Goal: Transaction & Acquisition: Purchase product/service

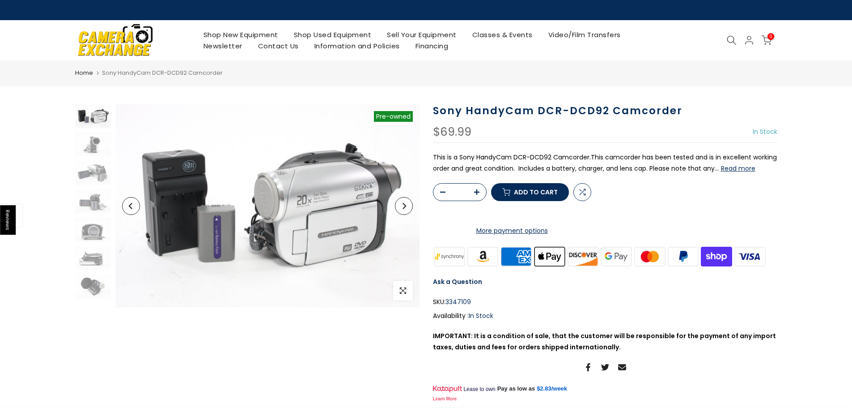
click at [737, 169] on button "Read more" at bounding box center [738, 168] width 34 height 8
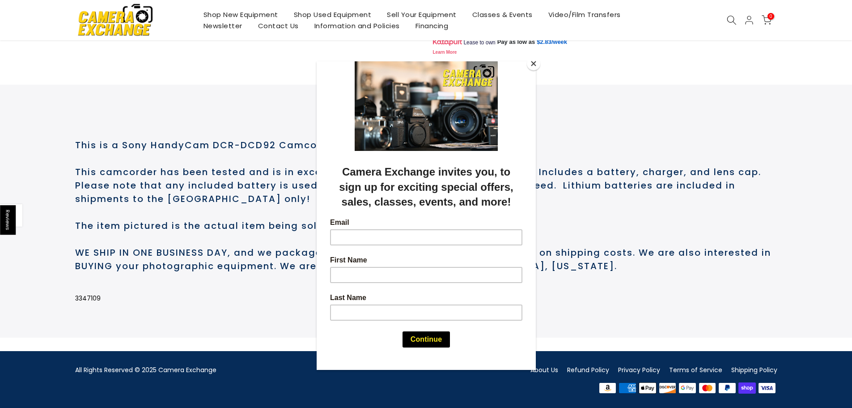
scroll to position [383, 0]
click at [529, 63] on button "Close" at bounding box center [533, 63] width 13 height 13
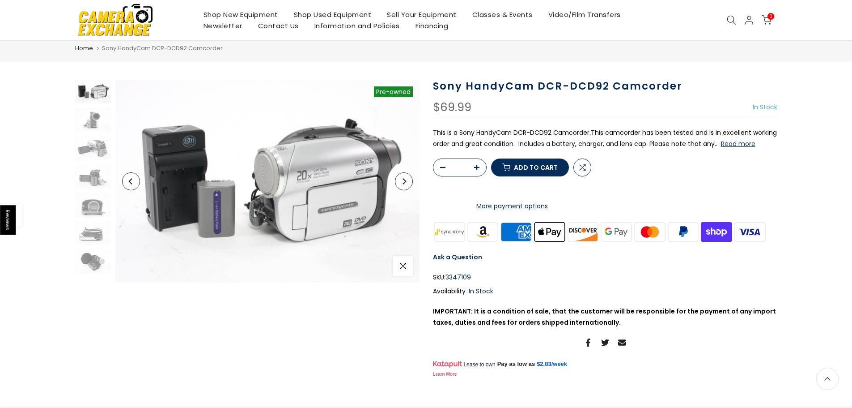
scroll to position [25, 0]
click at [98, 120] on img at bounding box center [93, 120] width 36 height 24
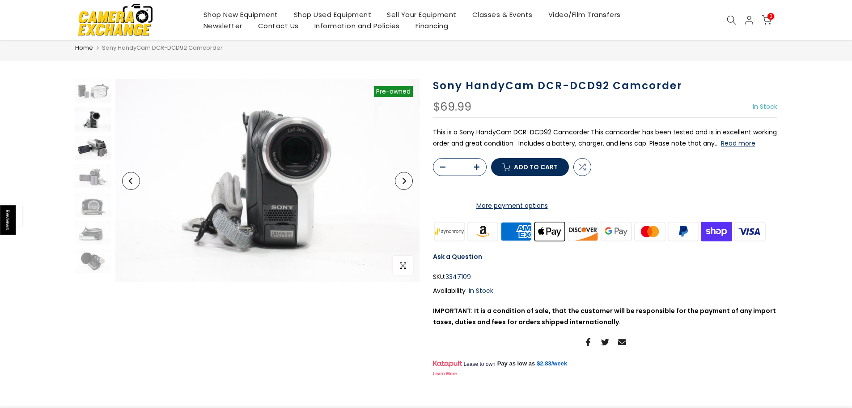
scroll to position [24, 0]
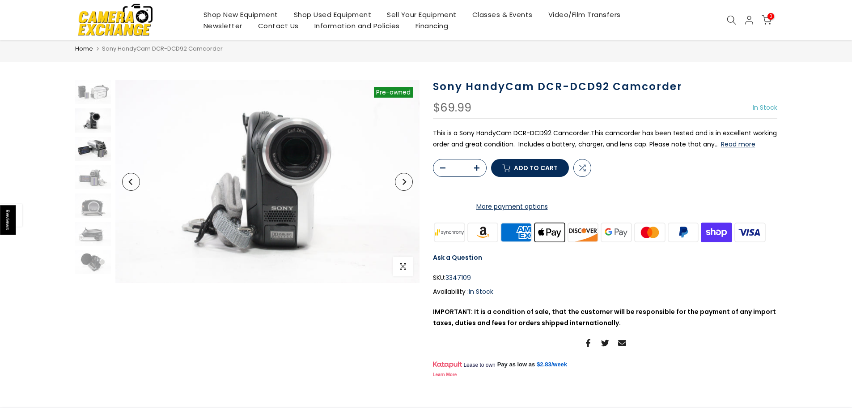
click at [85, 146] on img at bounding box center [93, 149] width 36 height 24
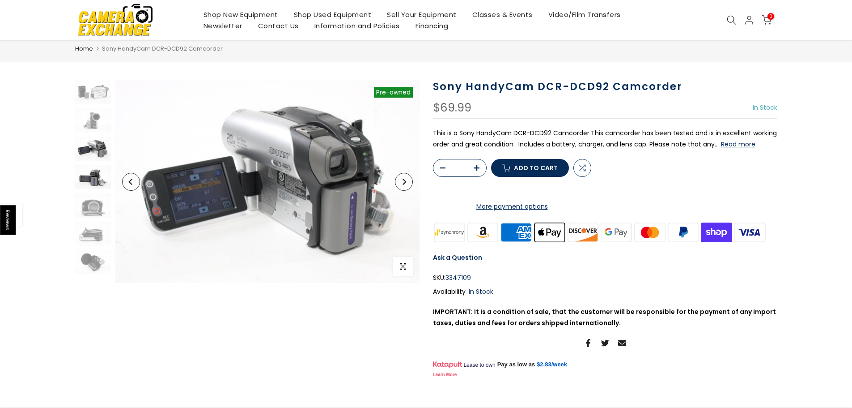
click at [87, 179] on img at bounding box center [93, 177] width 36 height 24
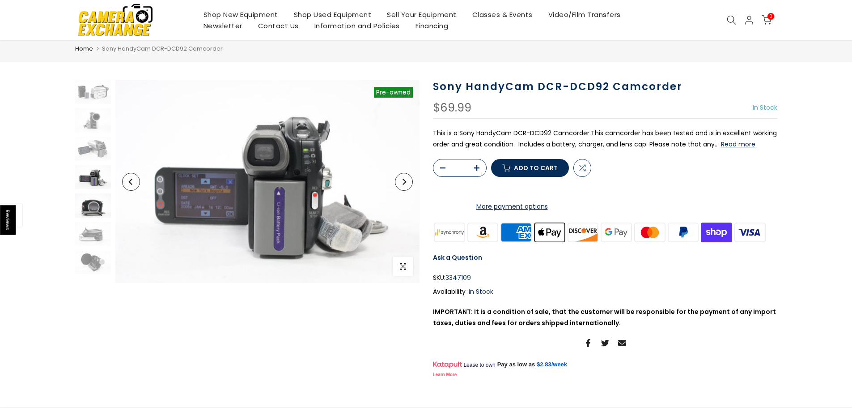
click at [83, 212] on img at bounding box center [93, 205] width 36 height 24
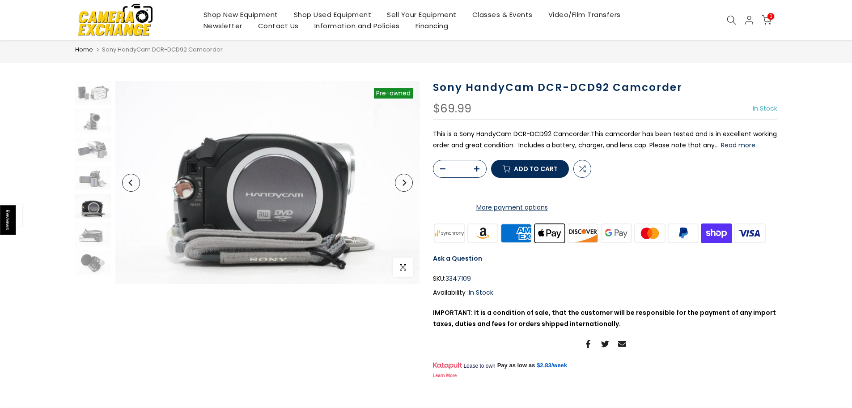
scroll to position [25, 0]
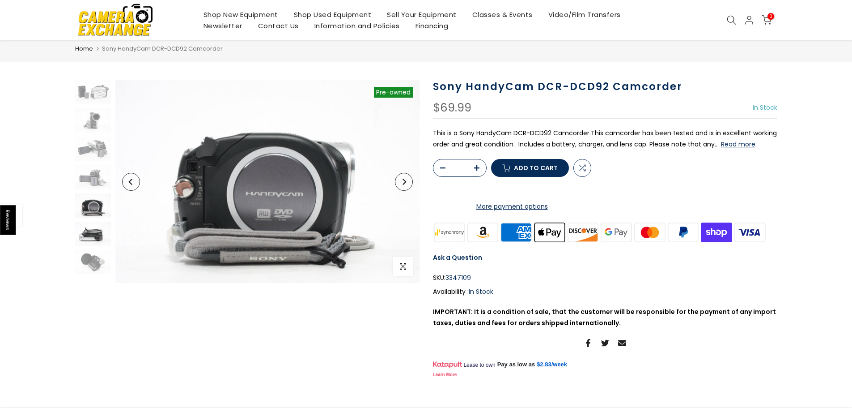
click at [89, 235] on img at bounding box center [93, 234] width 36 height 24
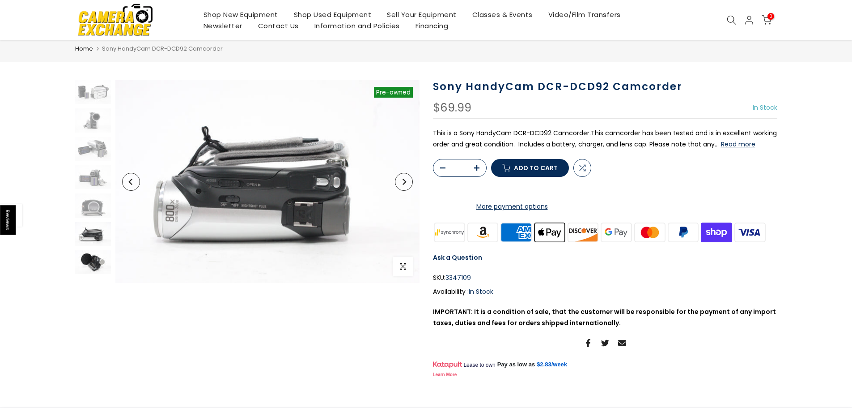
click at [90, 262] on img at bounding box center [93, 262] width 36 height 24
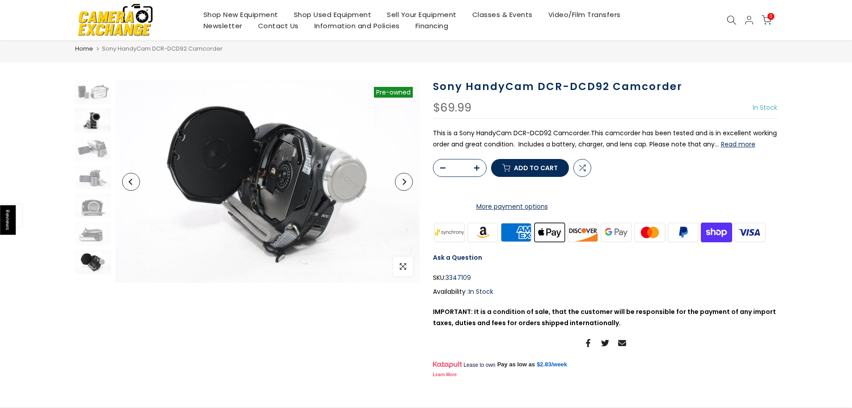
click at [87, 119] on img at bounding box center [93, 120] width 36 height 24
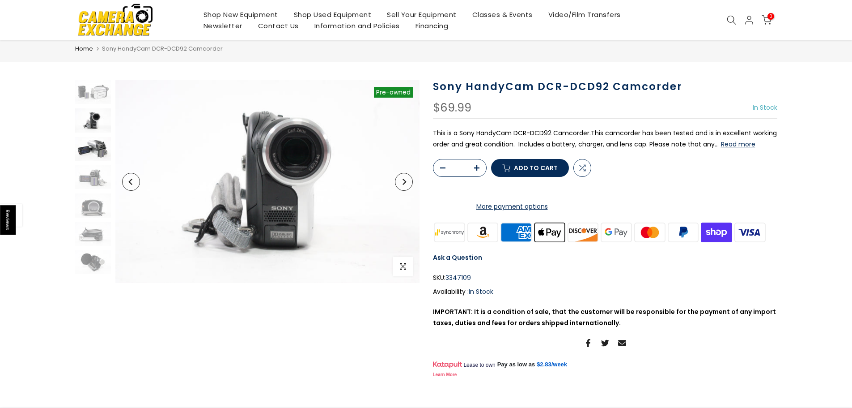
click at [97, 158] on img at bounding box center [93, 149] width 36 height 24
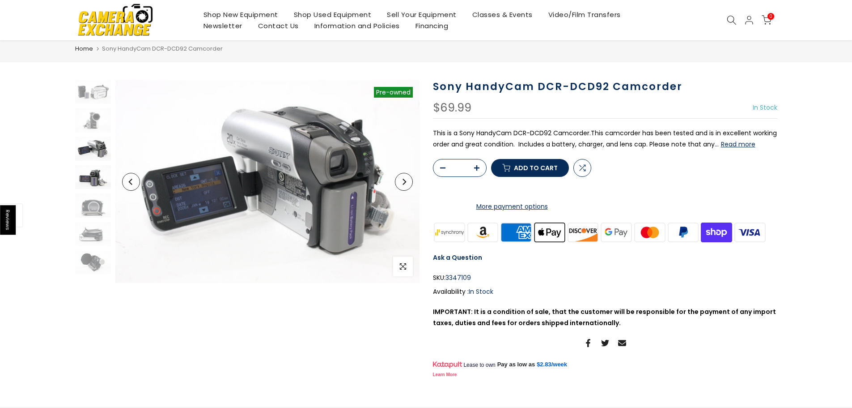
scroll to position [24, 0]
click at [98, 180] on img at bounding box center [93, 177] width 36 height 24
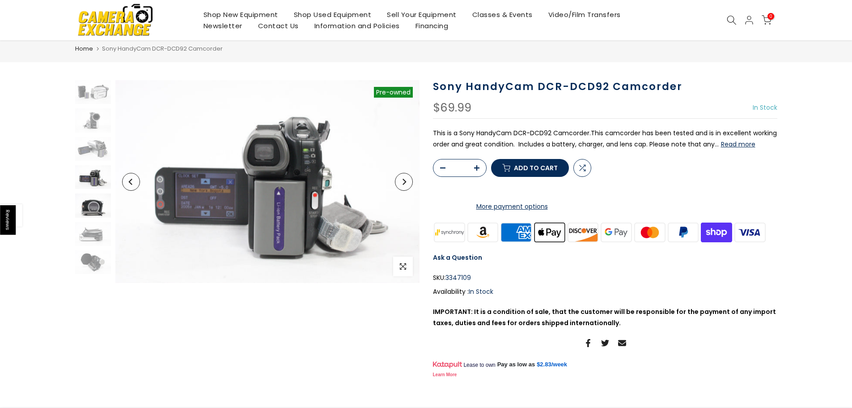
click at [92, 207] on img at bounding box center [93, 205] width 36 height 24
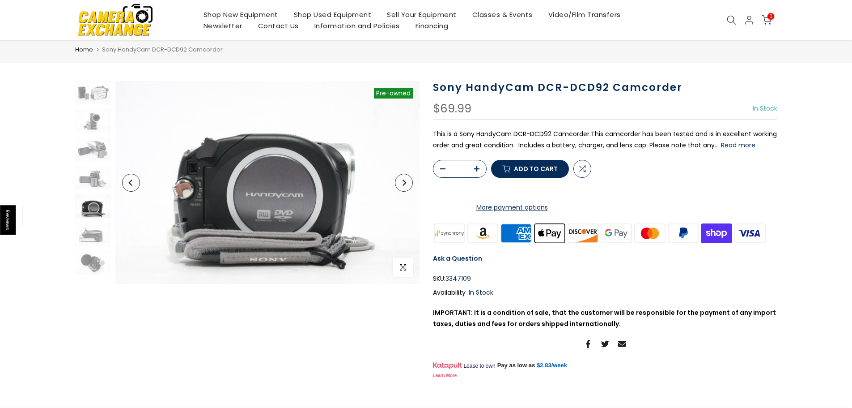
scroll to position [25, 0]
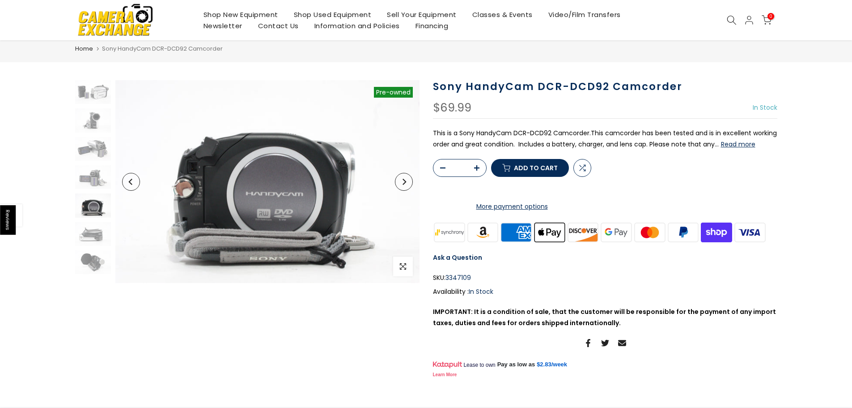
click at [141, 27] on img at bounding box center [115, 19] width 76 height 38
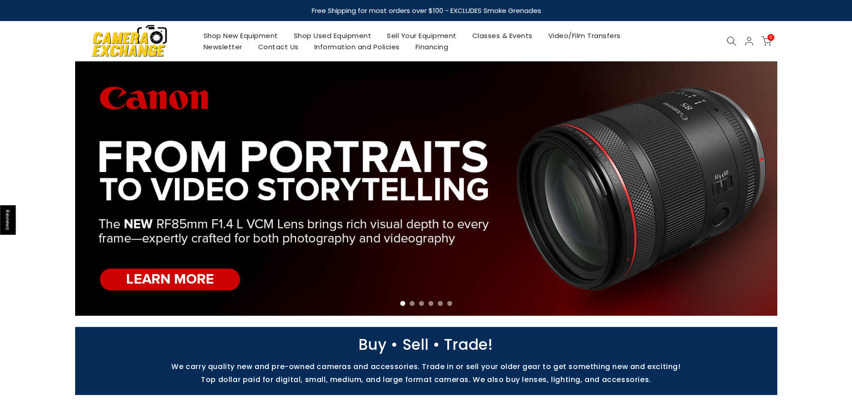
click at [329, 36] on link "Shop Used Equipment" at bounding box center [333, 35] width 94 height 11
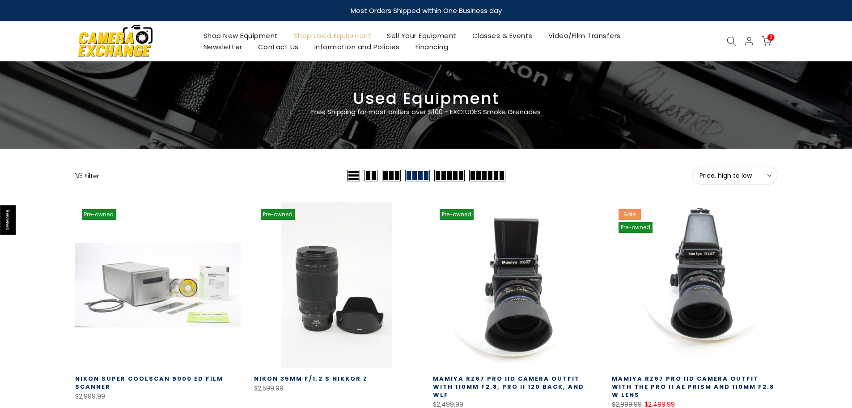
click at [711, 175] on span "Price, high to low" at bounding box center [735, 175] width 71 height 8
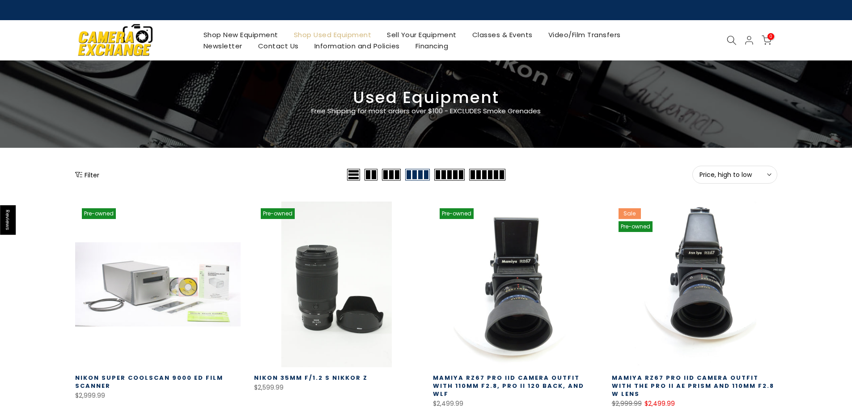
click at [734, 40] on icon at bounding box center [732, 40] width 10 height 10
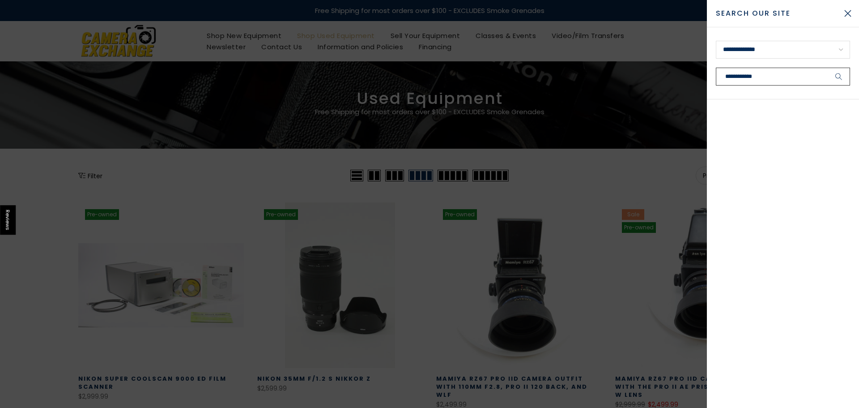
type input "**********"
click at [828, 68] on button "submit" at bounding box center [839, 77] width 22 height 18
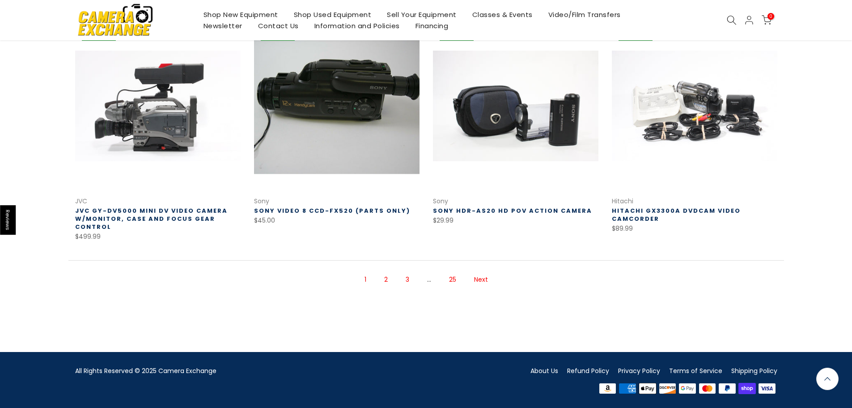
scroll to position [616, 0]
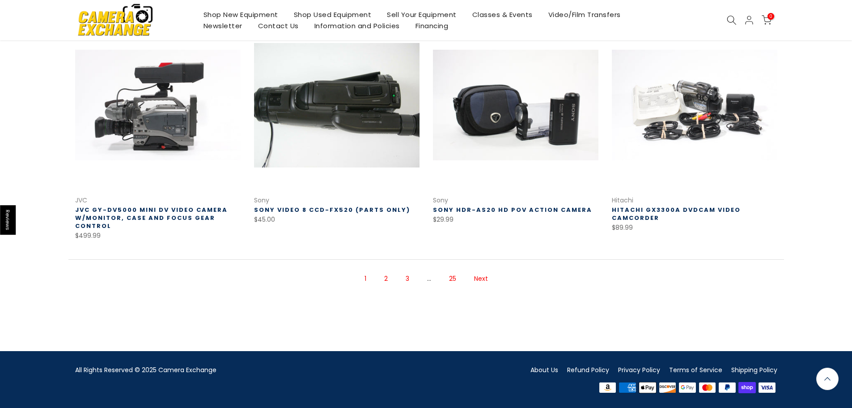
click at [384, 275] on link "2" at bounding box center [386, 279] width 13 height 16
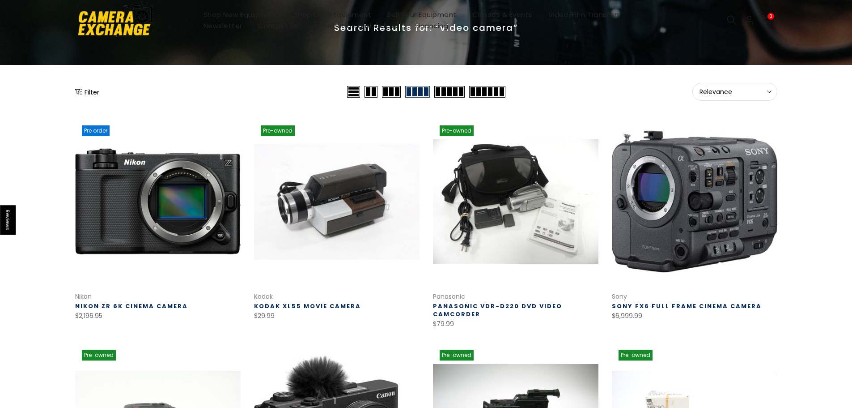
scroll to position [99, 0]
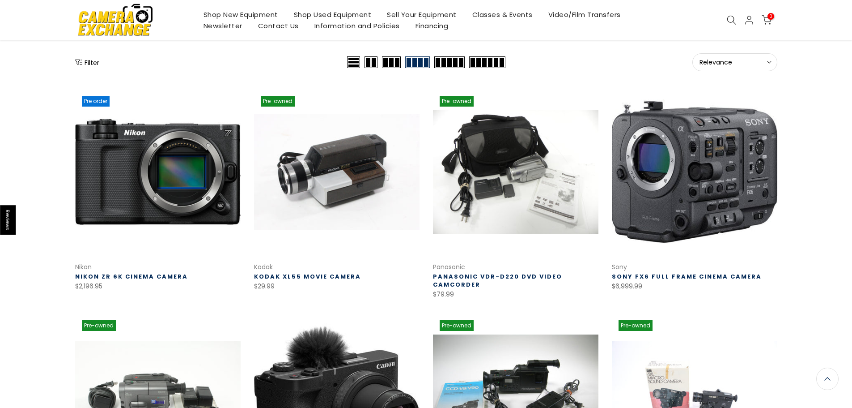
click at [728, 64] on span "Relevance" at bounding box center [735, 62] width 71 height 8
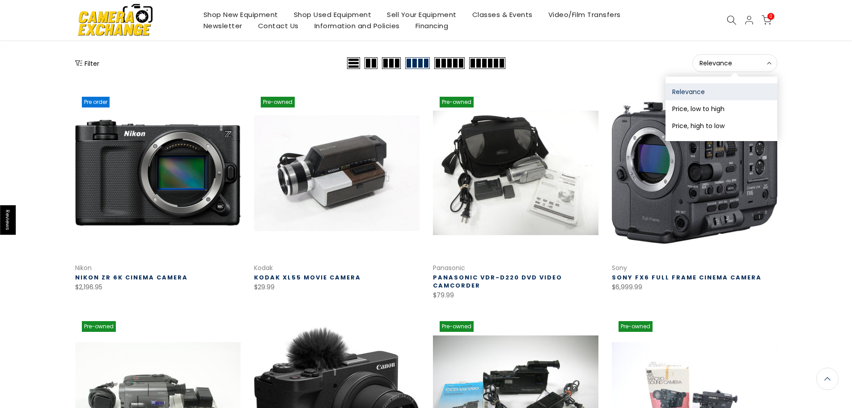
scroll to position [100, 0]
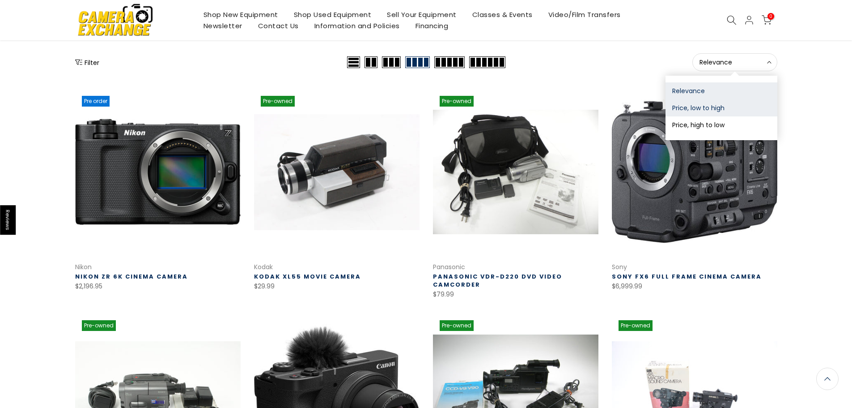
click at [700, 106] on button "Price, low to high" at bounding box center [722, 107] width 112 height 17
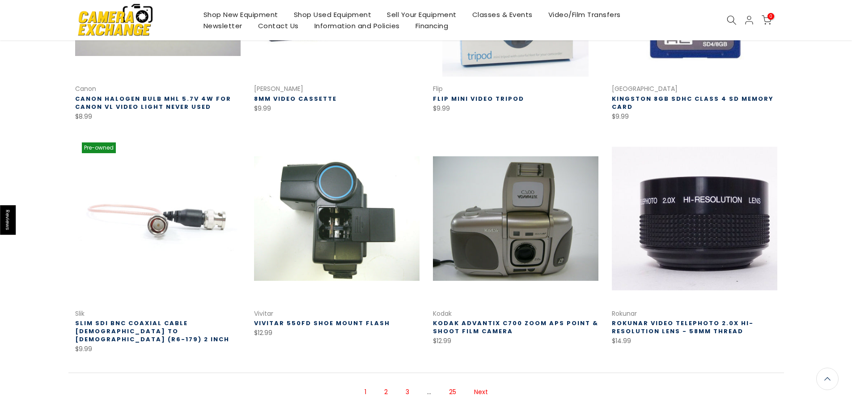
scroll to position [503, 0]
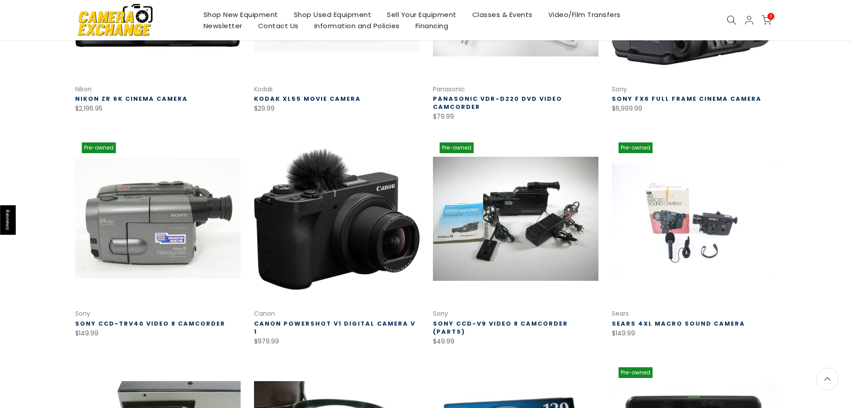
scroll to position [279, 0]
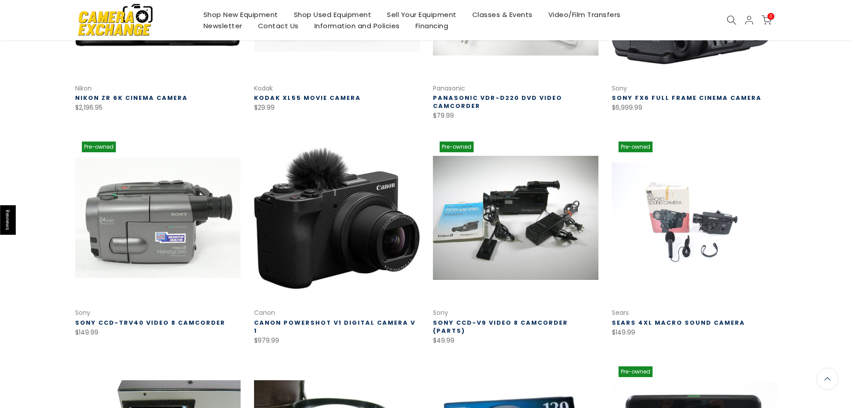
click at [187, 247] on link at bounding box center [158, 218] width 166 height 166
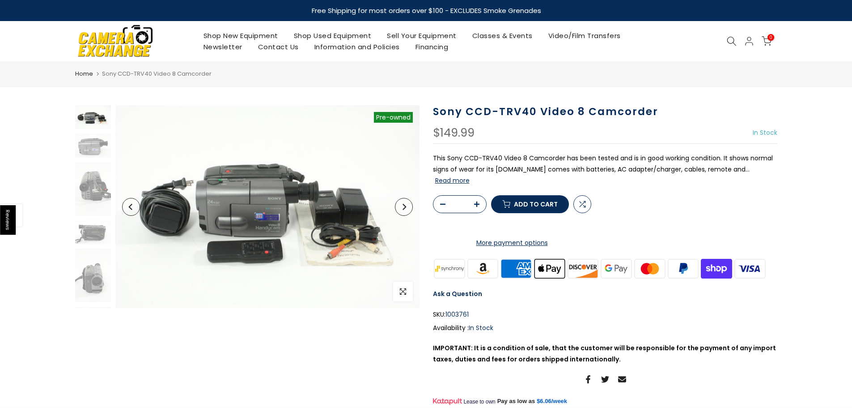
click at [470, 176] on button "Read more" at bounding box center [452, 180] width 34 height 8
